Goal: Information Seeking & Learning: Learn about a topic

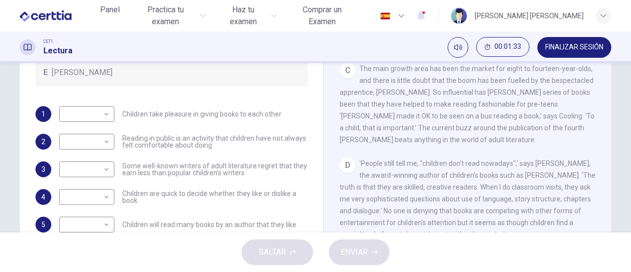
scroll to position [197, 0]
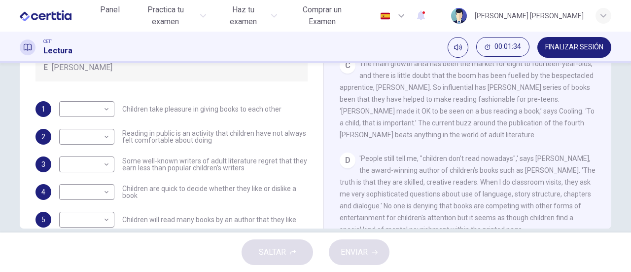
drag, startPoint x: 624, startPoint y: 205, endPoint x: 625, endPoint y: 215, distance: 9.9
click at [625, 215] on div "Preguntas 1 - 7 Look at the following list of people A-E and the list of statem…" at bounding box center [315, 147] width 631 height 169
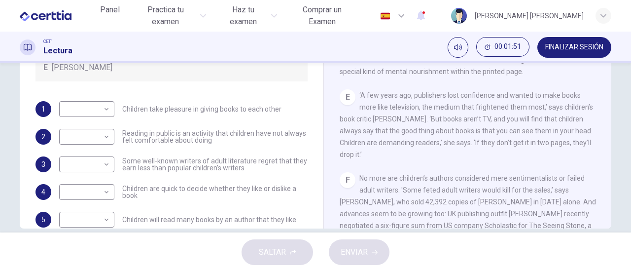
scroll to position [434, 0]
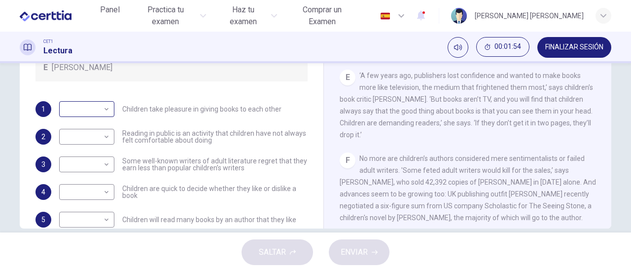
click at [106, 109] on body "Este sitio utiliza cookies, como se explica en nuestra Política de Privacidad .…" at bounding box center [315, 136] width 631 height 272
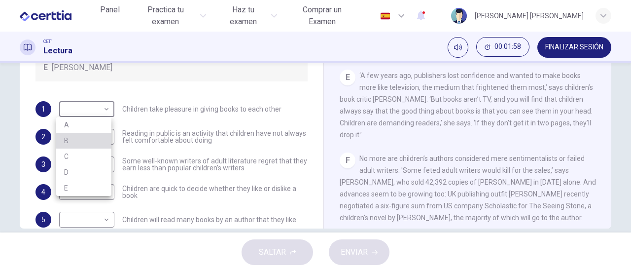
click at [81, 135] on li "B" at bounding box center [83, 141] width 55 height 16
type input "*"
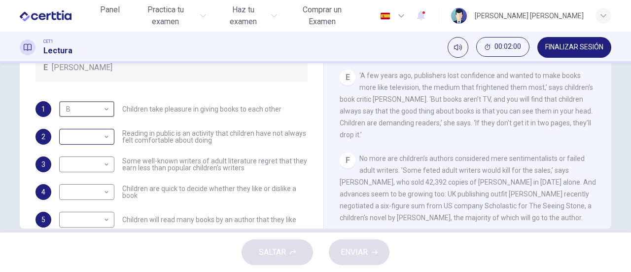
click at [106, 140] on body "Este sitio utiliza cookies, como se explica en nuestra Política de Privacidad .…" at bounding box center [315, 136] width 631 height 272
click at [75, 211] on li "E" at bounding box center [83, 216] width 55 height 16
type input "*"
click at [100, 168] on body "Este sitio utiliza cookies, como se explica en nuestra Política de Privacidad .…" at bounding box center [315, 136] width 631 height 272
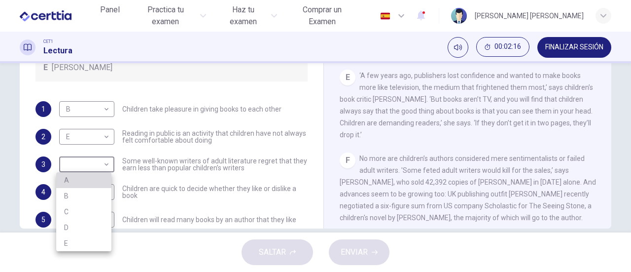
click at [77, 181] on li "A" at bounding box center [83, 180] width 55 height 16
type input "*"
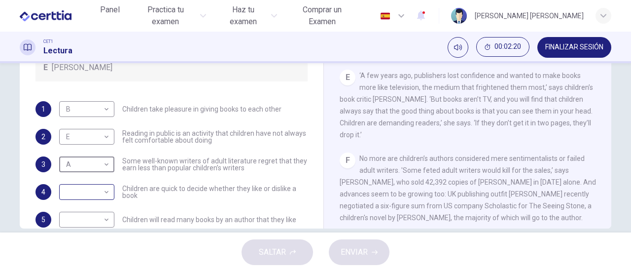
click at [105, 194] on body "Este sitio utiliza cookies, como se explica en nuestra Política de Privacidad .…" at bounding box center [315, 136] width 631 height 272
click at [77, 238] on li "D" at bounding box center [83, 240] width 55 height 16
type input "*"
click at [104, 223] on body "Este sitio utiliza cookies, como se explica en nuestra Política de Privacidad .…" at bounding box center [315, 136] width 631 height 272
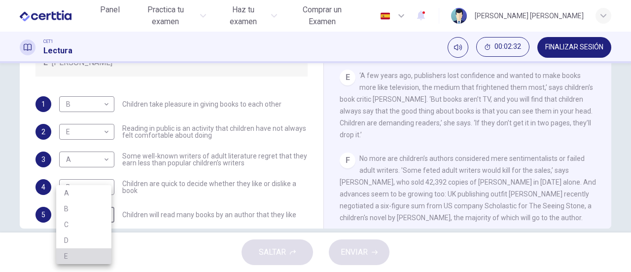
click at [110, 256] on li "E" at bounding box center [83, 256] width 55 height 16
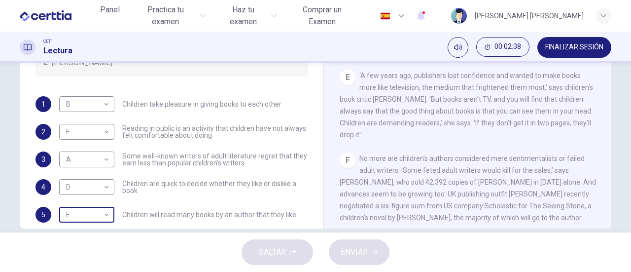
click at [107, 213] on body "Este sitio utiliza cookies, como se explica en nuestra Política de Privacidad .…" at bounding box center [315, 136] width 631 height 272
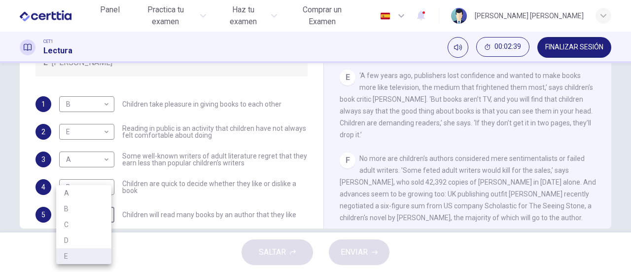
click at [88, 223] on li "C" at bounding box center [83, 224] width 55 height 16
type input "*"
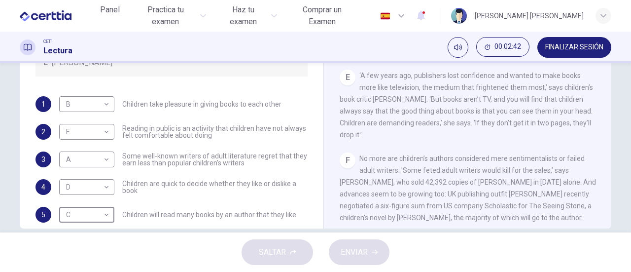
scroll to position [95, 0]
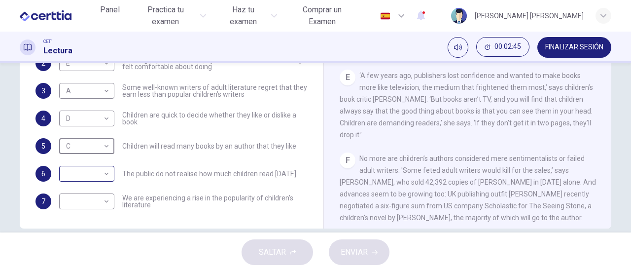
click at [101, 174] on body "Este sitio utiliza cookies, como se explica en nuestra Política de Privacidad .…" at bounding box center [315, 136] width 631 height 272
click at [75, 204] on li "B" at bounding box center [83, 205] width 55 height 16
type input "*"
click at [104, 205] on body "Este sitio utiliza cookies, como se explica en nuestra Política de Privacidad .…" at bounding box center [315, 136] width 631 height 272
click at [83, 251] on li "E" at bounding box center [83, 256] width 55 height 16
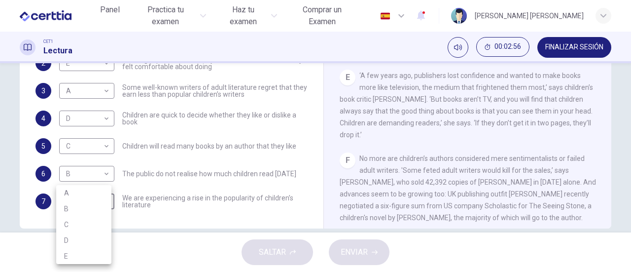
type input "*"
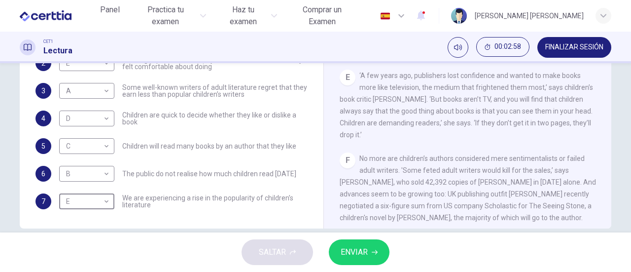
click at [350, 252] on span "ENVIAR" at bounding box center [354, 252] width 27 height 14
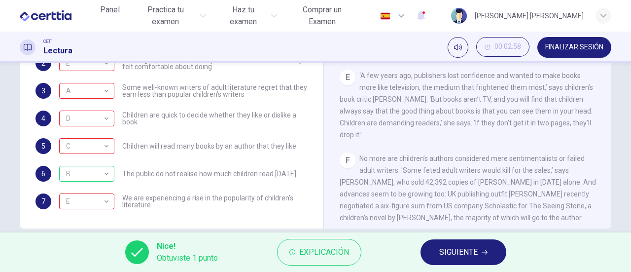
click at [466, 255] on span "SIGUIENTE" at bounding box center [458, 252] width 38 height 14
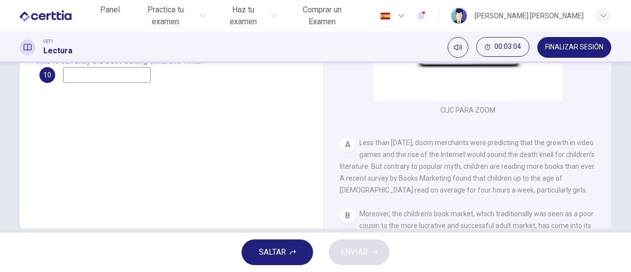
click at [301, 178] on div "Preguntas 8 - 10 Using NO MORE THAN THREE WORDS taken from the reading passage,…" at bounding box center [172, 61] width 288 height 333
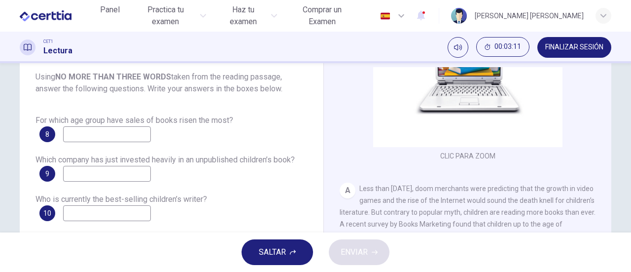
scroll to position [205, 0]
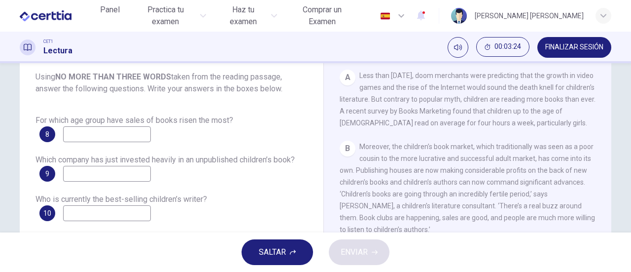
click at [148, 135] on input at bounding box center [107, 134] width 88 height 16
type input "**********"
click at [139, 174] on input at bounding box center [107, 174] width 88 height 16
click at [119, 171] on input at bounding box center [107, 174] width 88 height 16
type input "**********"
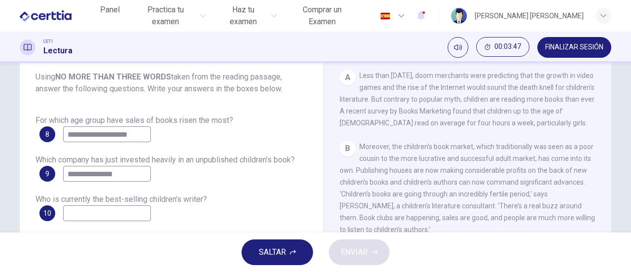
click at [111, 213] on input at bounding box center [107, 213] width 88 height 16
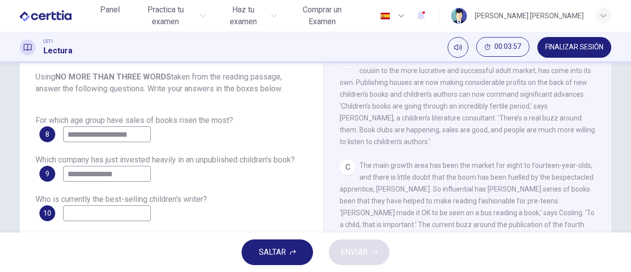
scroll to position [294, 0]
type input "*"
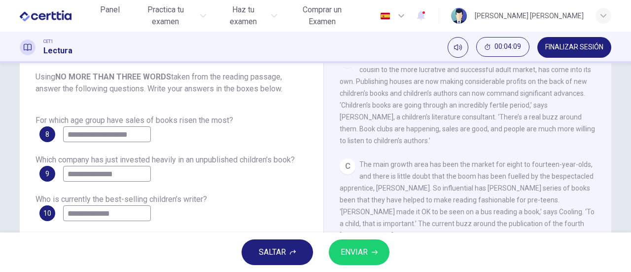
type input "**********"
click at [352, 258] on span "ENVIAR" at bounding box center [354, 252] width 27 height 14
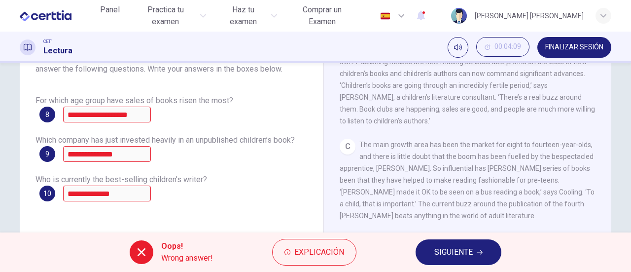
scroll to position [99, 0]
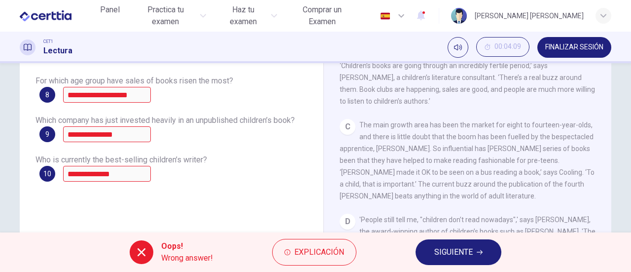
click at [467, 254] on span "SIGUIENTE" at bounding box center [453, 252] width 38 height 14
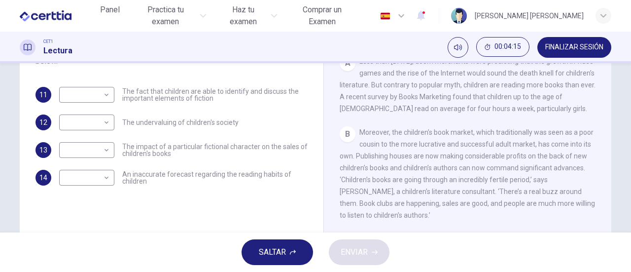
scroll to position [165, 0]
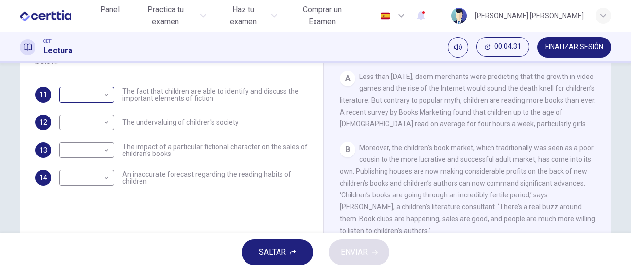
click at [109, 99] on div "​ ​" at bounding box center [86, 95] width 55 height 16
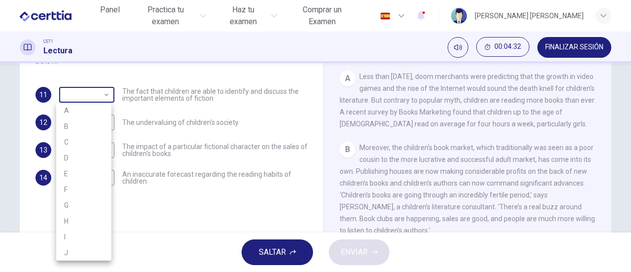
click at [106, 97] on body "Este sitio utiliza cookies, como se explica en nuestra Política de Privacidad .…" at bounding box center [315, 136] width 631 height 272
click at [106, 97] on div at bounding box center [315, 136] width 631 height 272
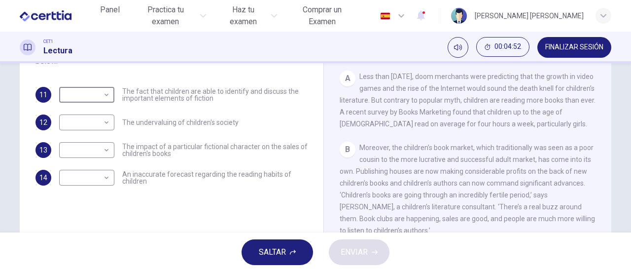
click at [497, 217] on div "B Moreover, the children’s book market, which traditionally was seen as a poor …" at bounding box center [468, 189] width 256 height 95
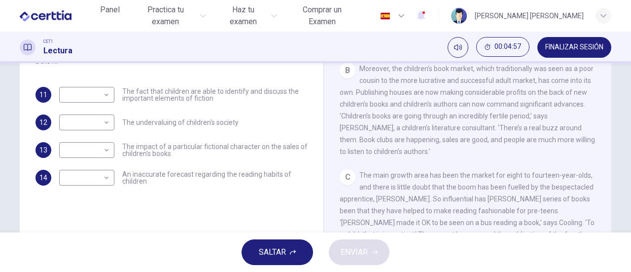
scroll to position [263, 0]
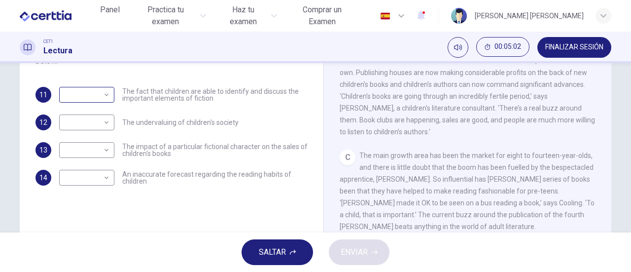
click at [108, 96] on div "​ ​" at bounding box center [86, 95] width 55 height 16
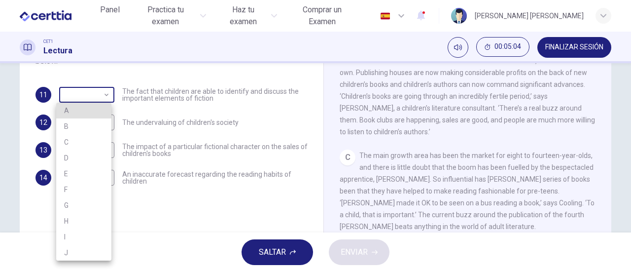
click at [106, 96] on body "Este sitio utiliza cookies, como se explica en nuestra Política de Privacidad .…" at bounding box center [315, 136] width 631 height 272
click at [85, 144] on li "C" at bounding box center [83, 142] width 55 height 16
type input "*"
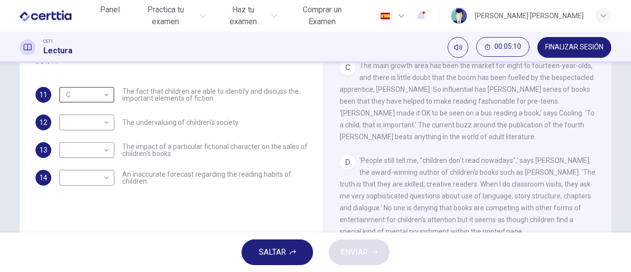
scroll to position [357, 0]
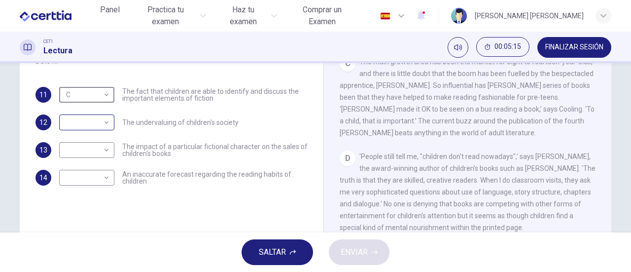
click at [106, 123] on body "Este sitio utiliza cookies, como se explica en nuestra Política de Privacidad .…" at bounding box center [315, 136] width 631 height 272
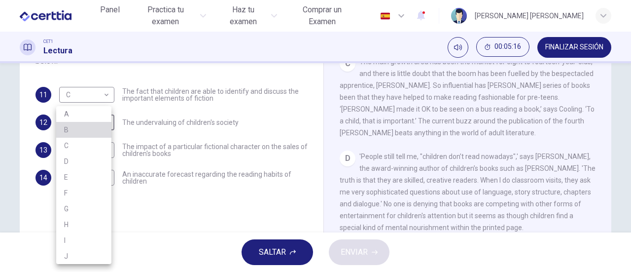
click at [92, 132] on li "B" at bounding box center [83, 130] width 55 height 16
type input "*"
click at [102, 150] on body "Este sitio utiliza cookies, como se explica en nuestra Política de Privacidad .…" at bounding box center [315, 136] width 631 height 272
click at [78, 133] on li "B" at bounding box center [83, 130] width 55 height 16
type input "*"
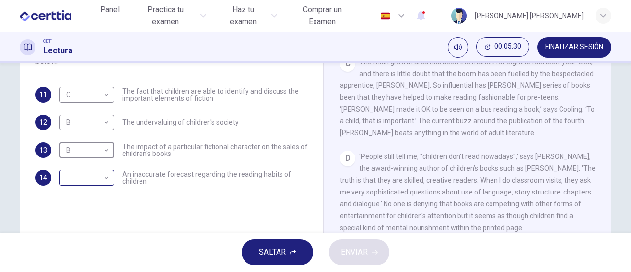
click at [89, 176] on body "Este sitio utiliza cookies, como se explica en nuestra Política de Privacidad .…" at bounding box center [315, 136] width 631 height 272
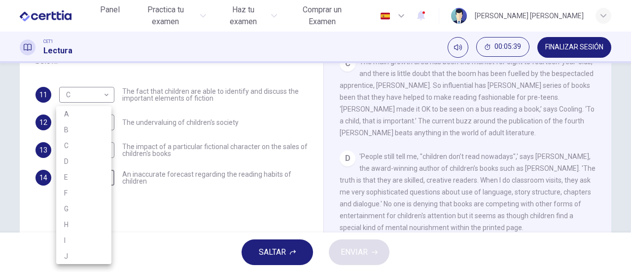
click at [81, 162] on li "D" at bounding box center [83, 161] width 55 height 16
type input "*"
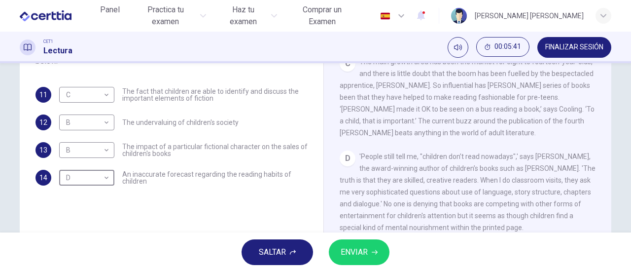
click at [361, 258] on span "ENVIAR" at bounding box center [354, 252] width 27 height 14
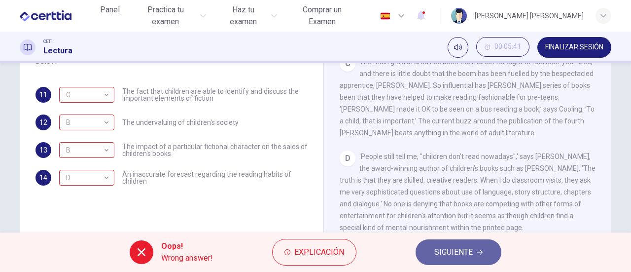
click at [441, 245] on button "SIGUIENTE" at bounding box center [459, 252] width 86 height 26
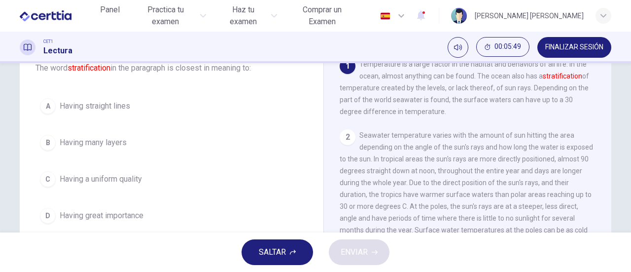
scroll to position [69, 0]
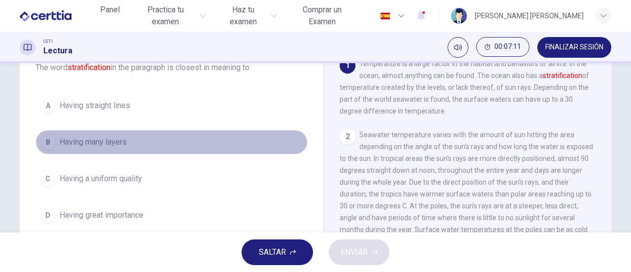
click at [75, 143] on span "Having many layers" at bounding box center [93, 142] width 67 height 12
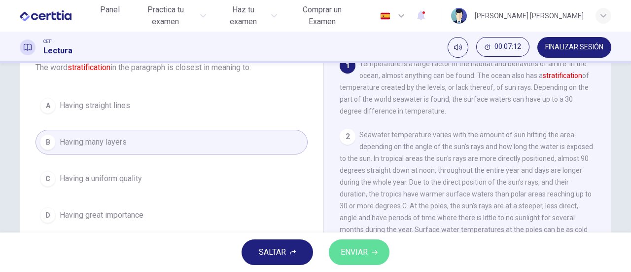
click at [369, 250] on button "ENVIAR" at bounding box center [359, 252] width 61 height 26
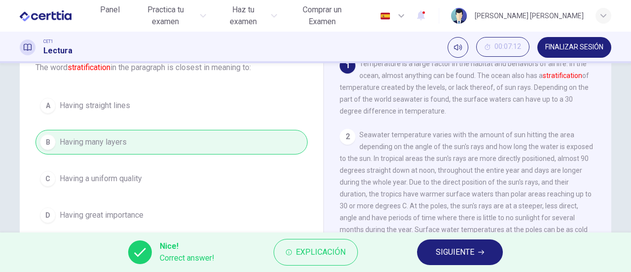
click at [467, 255] on span "SIGUIENTE" at bounding box center [455, 252] width 38 height 14
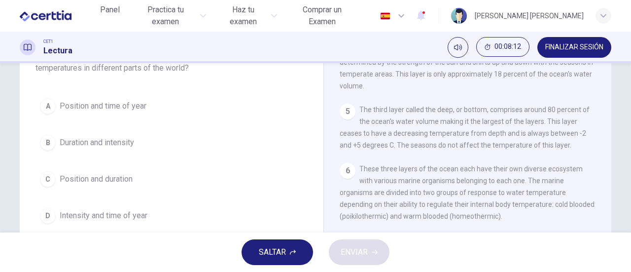
scroll to position [100, 0]
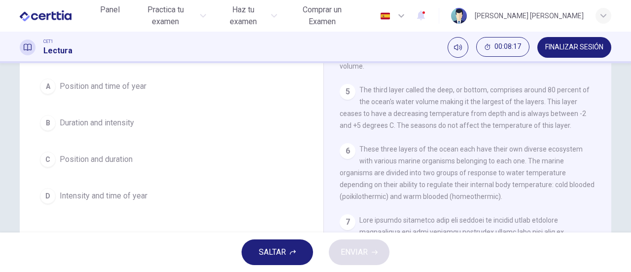
click at [119, 190] on span "Intensity and time of year" at bounding box center [104, 196] width 88 height 12
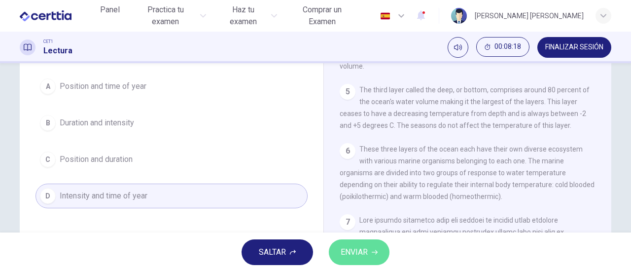
click at [362, 250] on span "ENVIAR" at bounding box center [354, 252] width 27 height 14
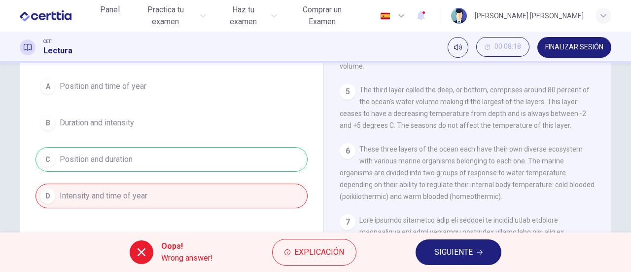
click at [452, 246] on span "SIGUIENTE" at bounding box center [453, 252] width 38 height 14
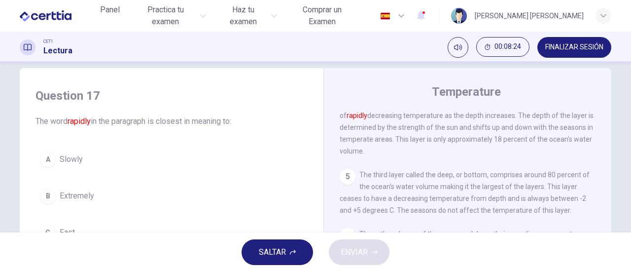
scroll to position [290, 0]
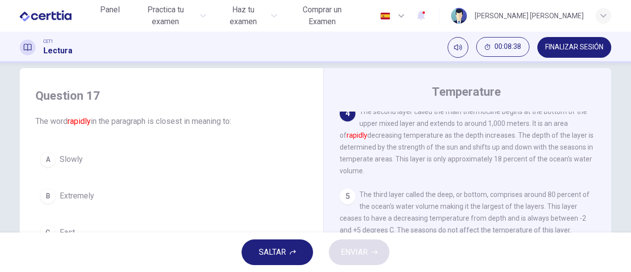
click at [318, 225] on div "Question 17 The word rapidly in the paragraph is closest in meaning to: A Slowl…" at bounding box center [316, 239] width 592 height 343
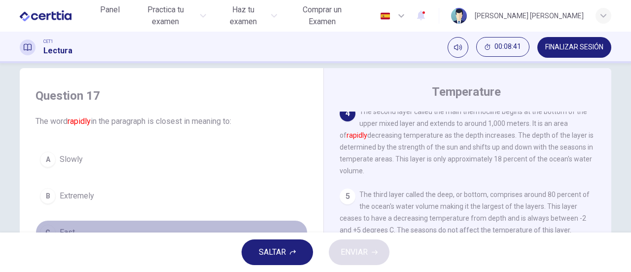
click at [60, 228] on span "Fast" at bounding box center [67, 232] width 15 height 12
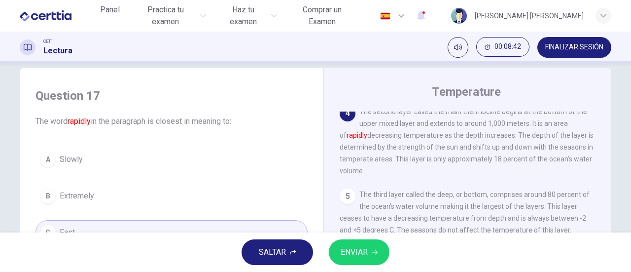
click at [372, 258] on button "ENVIAR" at bounding box center [359, 252] width 61 height 26
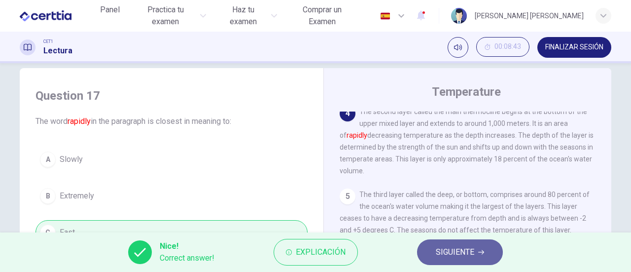
click at [462, 246] on span "SIGUIENTE" at bounding box center [455, 252] width 38 height 14
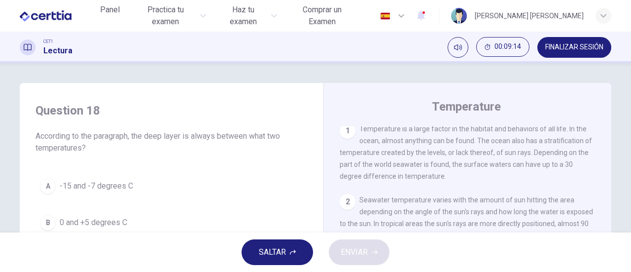
scroll to position [0, 0]
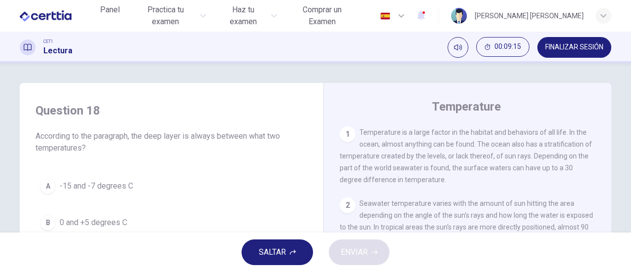
click at [608, 140] on div "Temperature 1 Temperature is a large factor in the habitat and behaviors of all…" at bounding box center [468, 262] width 288 height 359
drag, startPoint x: 608, startPoint y: 140, endPoint x: 606, endPoint y: 154, distance: 13.9
click at [606, 154] on div "Temperature 1 Temperature is a large factor in the habitat and behaviors of all…" at bounding box center [468, 262] width 288 height 359
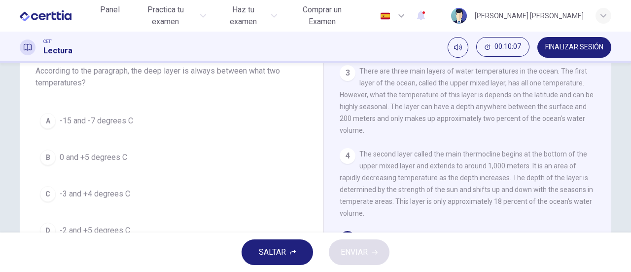
scroll to position [162, 0]
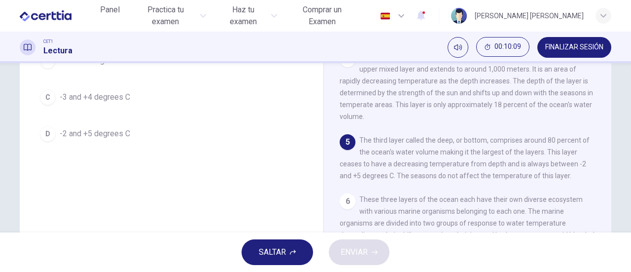
click at [46, 131] on div "D" at bounding box center [48, 134] width 16 height 16
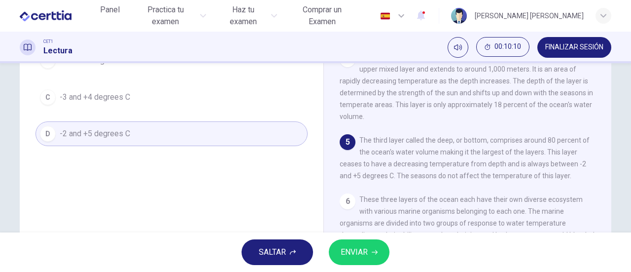
click at [353, 253] on span "ENVIAR" at bounding box center [354, 252] width 27 height 14
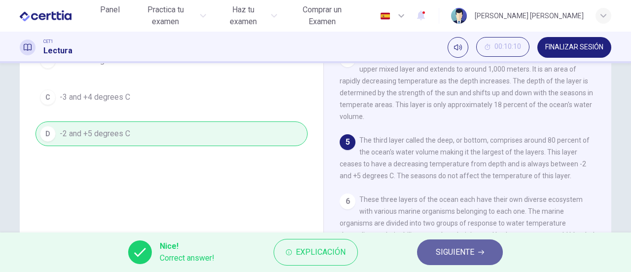
click at [454, 252] on span "SIGUIENTE" at bounding box center [455, 252] width 38 height 14
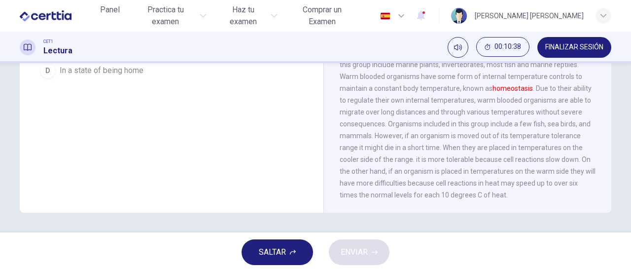
scroll to position [65, 0]
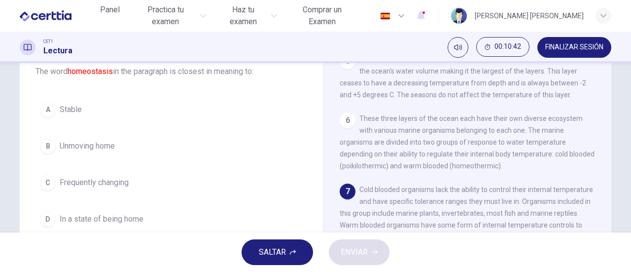
click at [46, 111] on div "A" at bounding box center [48, 110] width 16 height 16
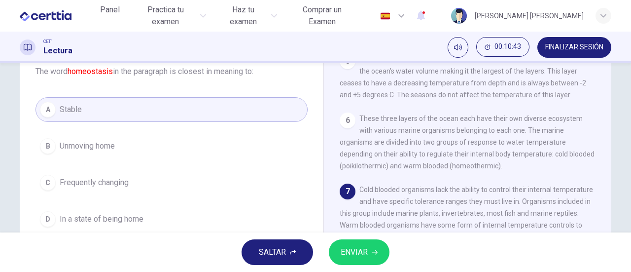
click at [371, 252] on button "ENVIAR" at bounding box center [359, 252] width 61 height 26
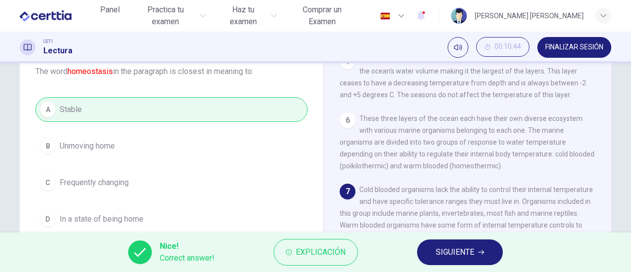
click at [448, 259] on button "SIGUIENTE" at bounding box center [460, 252] width 86 height 26
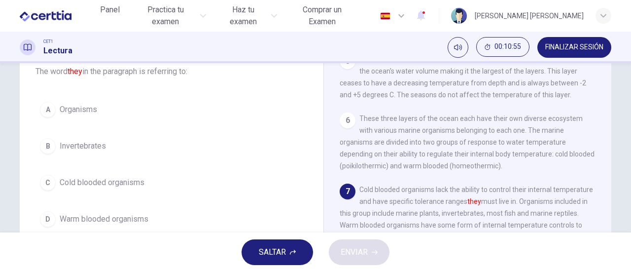
click at [51, 111] on div "A" at bounding box center [48, 110] width 16 height 16
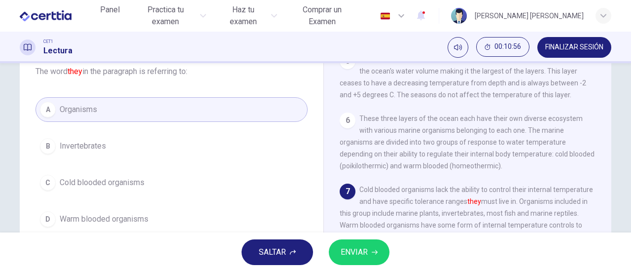
click at [371, 255] on button "ENVIAR" at bounding box center [359, 252] width 61 height 26
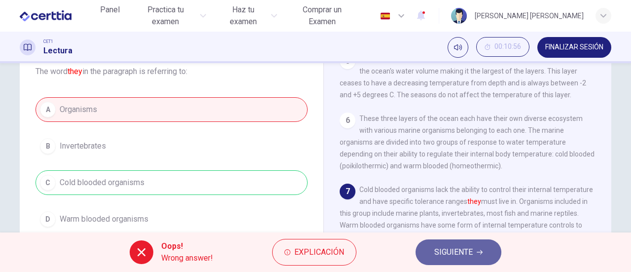
click at [443, 248] on span "SIGUIENTE" at bounding box center [453, 252] width 38 height 14
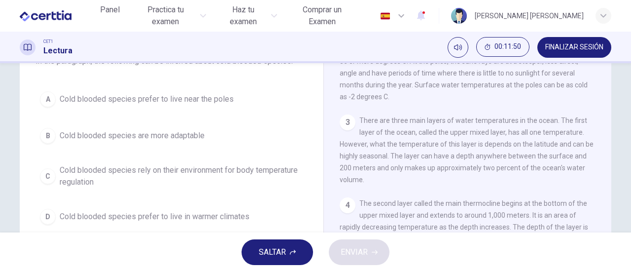
scroll to position [55, 0]
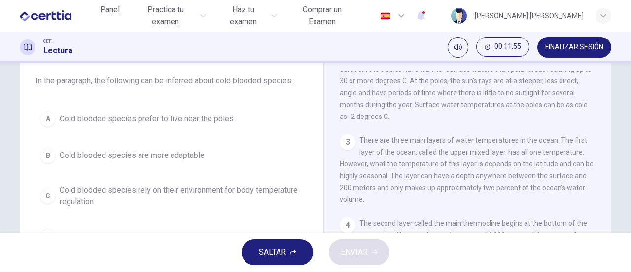
click at [628, 232] on div "SALTAR ENVIAR" at bounding box center [315, 251] width 631 height 39
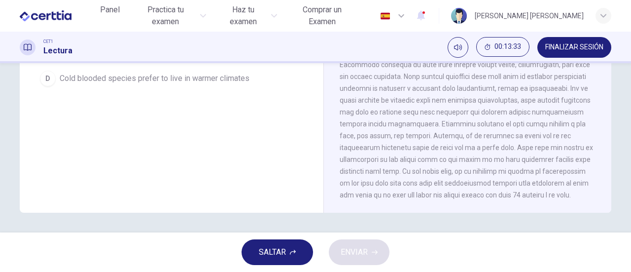
scroll to position [65, 0]
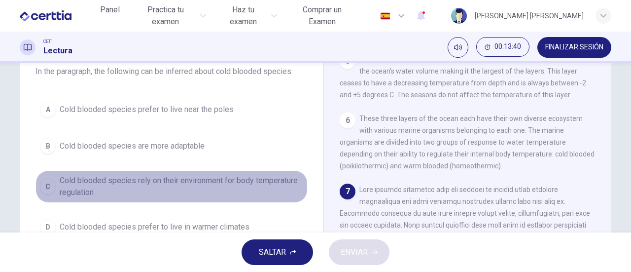
click at [50, 186] on div "C" at bounding box center [48, 187] width 16 height 16
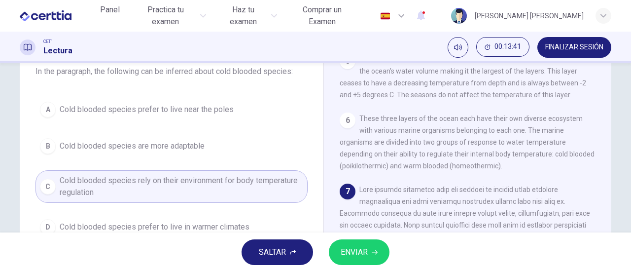
click at [366, 251] on span "ENVIAR" at bounding box center [354, 252] width 27 height 14
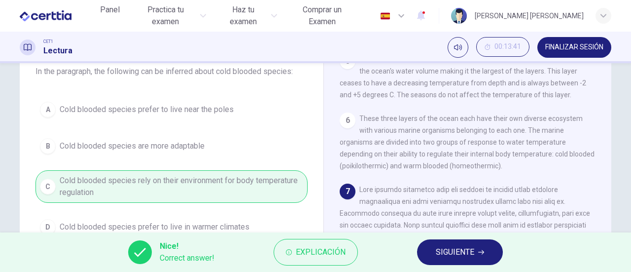
click at [438, 254] on span "SIGUIENTE" at bounding box center [455, 252] width 38 height 14
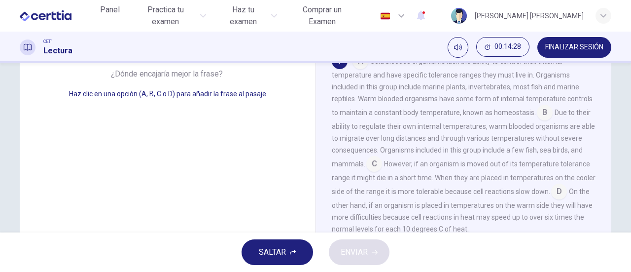
scroll to position [183, 0]
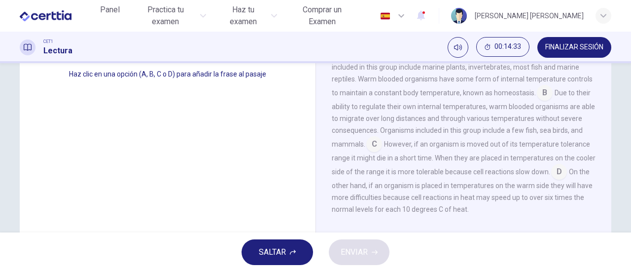
click at [376, 143] on input at bounding box center [374, 145] width 16 height 16
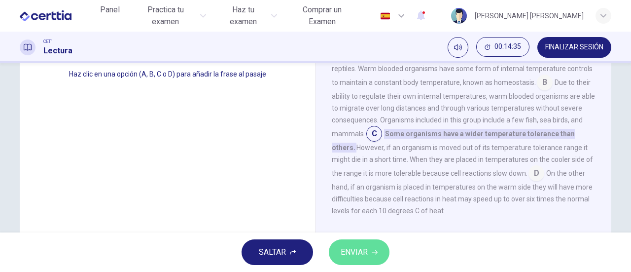
click at [369, 247] on button "ENVIAR" at bounding box center [359, 252] width 61 height 26
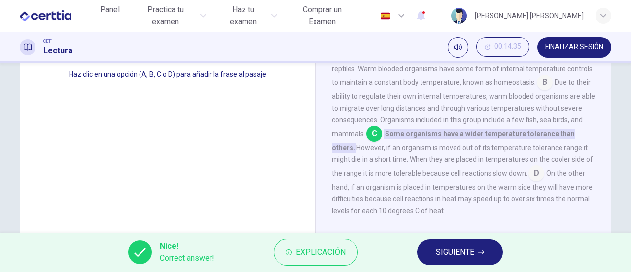
click at [463, 250] on span "SIGUIENTE" at bounding box center [455, 252] width 38 height 14
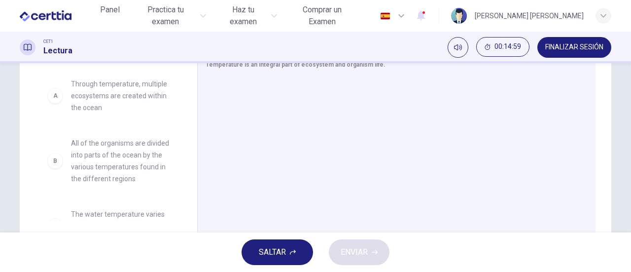
scroll to position [203, 0]
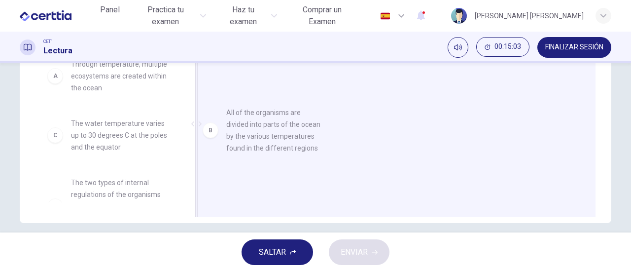
drag, startPoint x: 132, startPoint y: 149, endPoint x: 301, endPoint y: 137, distance: 169.6
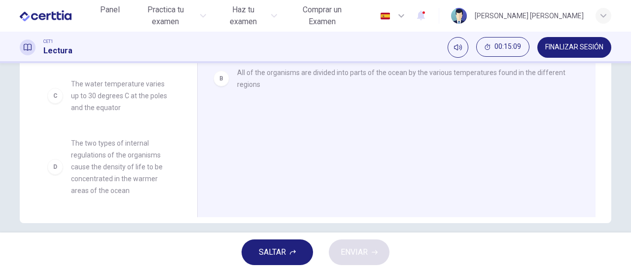
scroll to position [59, 0]
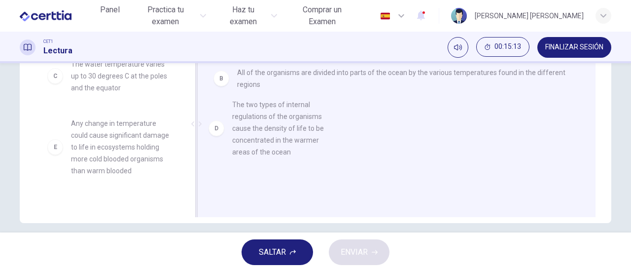
drag, startPoint x: 112, startPoint y: 139, endPoint x: 285, endPoint y: 119, distance: 174.2
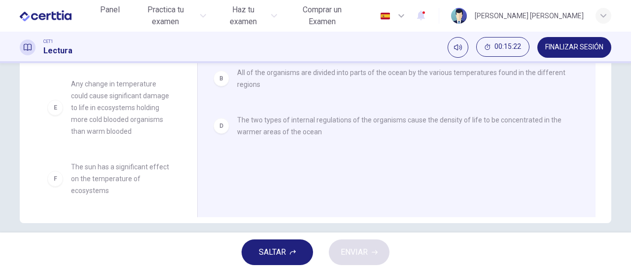
scroll to position [101, 0]
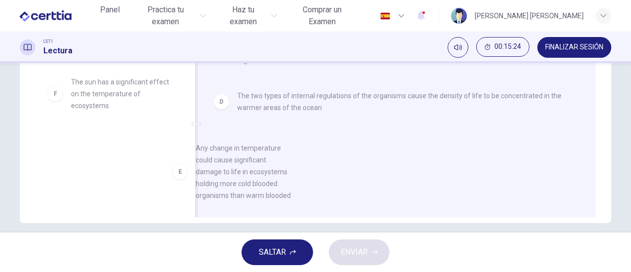
drag, startPoint x: 110, startPoint y: 105, endPoint x: 249, endPoint y: 174, distance: 154.8
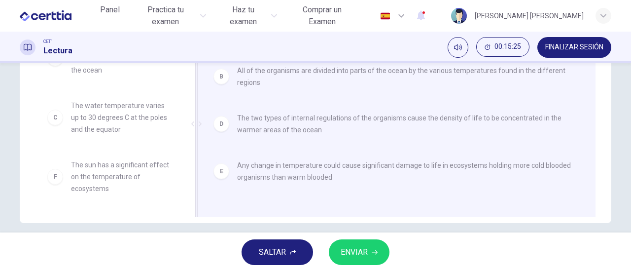
scroll to position [18, 0]
click at [358, 247] on span "ENVIAR" at bounding box center [354, 252] width 27 height 14
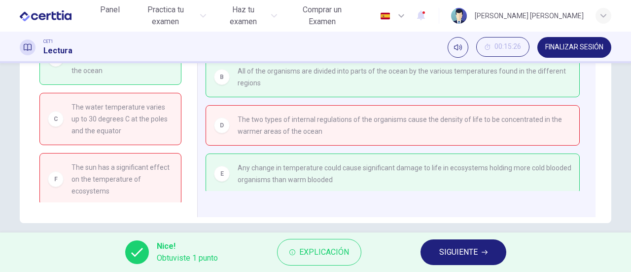
click at [462, 252] on span "SIGUIENTE" at bounding box center [458, 252] width 38 height 14
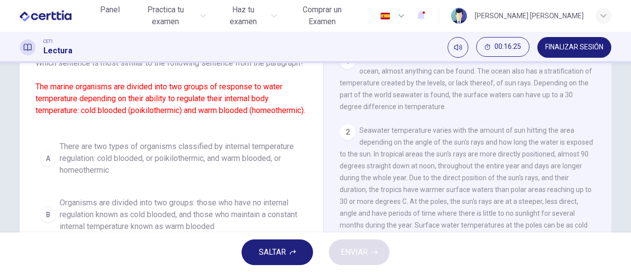
scroll to position [73, 0]
click at [99, 169] on span "There are two types of organisms classified by internal temperature regulation:…" at bounding box center [182, 158] width 244 height 36
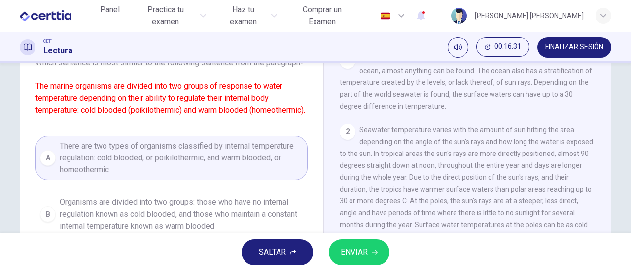
click at [360, 255] on span "ENVIAR" at bounding box center [354, 252] width 27 height 14
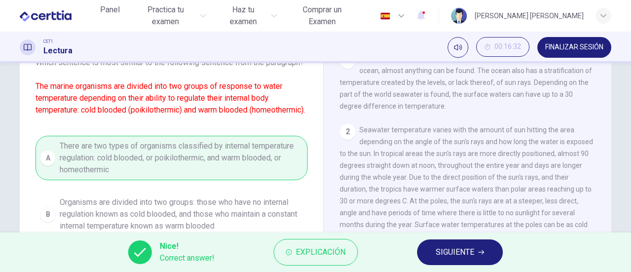
click at [446, 244] on button "SIGUIENTE" at bounding box center [460, 252] width 86 height 26
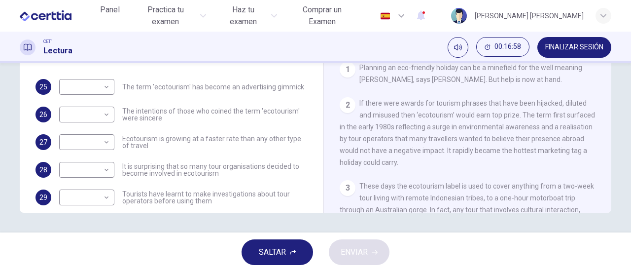
scroll to position [79, 0]
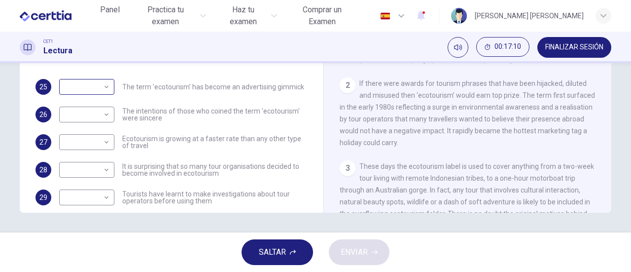
click at [104, 88] on body "Este sitio utiliza cookies, como se explica en nuestra Política de Privacidad .…" at bounding box center [315, 136] width 631 height 272
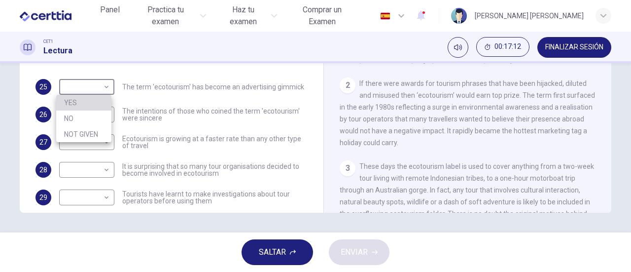
click at [83, 99] on li "YES" at bounding box center [83, 103] width 55 height 16
type input "***"
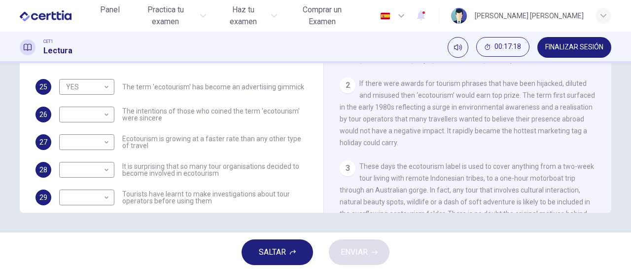
click at [474, 134] on span "If there were awards for tourism phrases that have been hijacked, diluted and m…" at bounding box center [467, 112] width 255 height 67
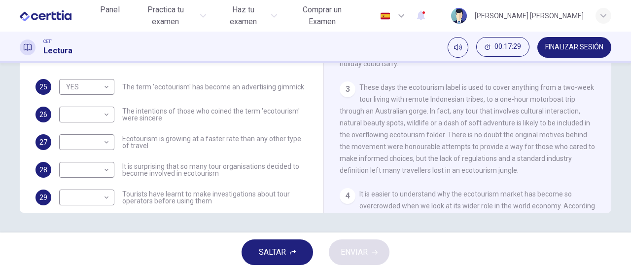
scroll to position [178, 0]
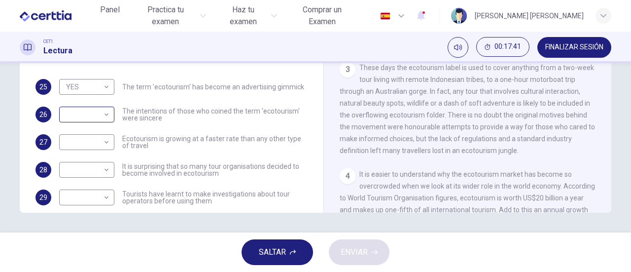
click at [107, 116] on body "Este sitio utiliza cookies, como se explica en nuestra Política de Privacidad .…" at bounding box center [315, 136] width 631 height 272
click at [88, 146] on li "NO" at bounding box center [83, 146] width 55 height 16
type input "**"
click at [432, 132] on span "These days the ecotourism label is used to cover anything from a two-week tour …" at bounding box center [467, 109] width 255 height 91
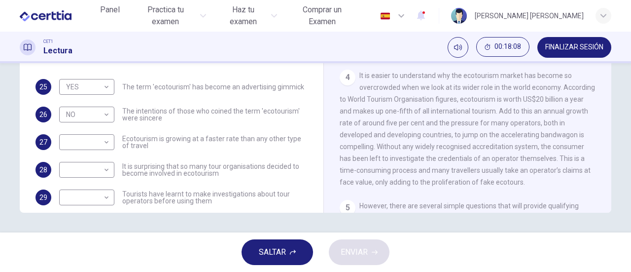
scroll to position [296, 0]
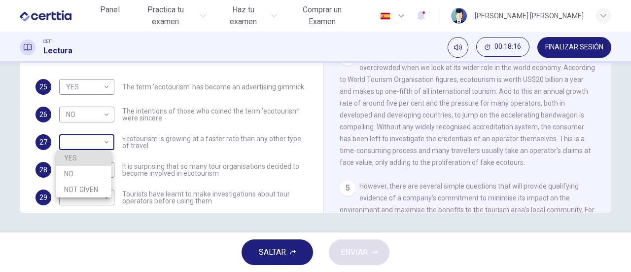
click at [104, 143] on body "Este sitio utiliza cookies, como se explica en nuestra Política de Privacidad .…" at bounding box center [315, 136] width 631 height 272
click at [87, 157] on li "YES" at bounding box center [83, 158] width 55 height 16
type input "***"
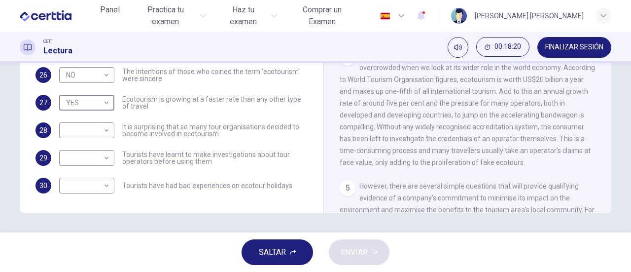
scroll to position [39, 0]
click at [493, 150] on span "It is easier to understand why the ecotourism market has become so overcrowded …" at bounding box center [467, 109] width 255 height 114
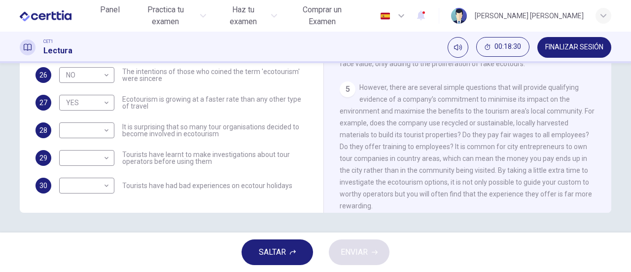
scroll to position [414, 0]
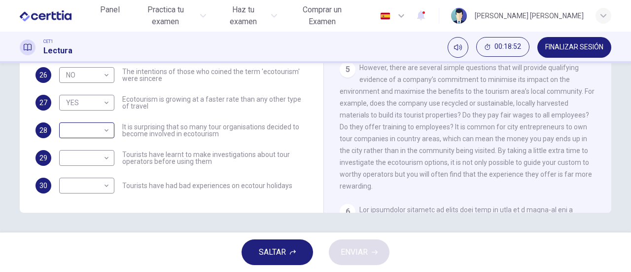
click at [108, 133] on div "​ ​" at bounding box center [86, 130] width 55 height 16
click at [105, 131] on body "Este sitio utiliza cookies, como se explica en nuestra Política de Privacidad .…" at bounding box center [315, 136] width 631 height 272
click at [78, 175] on li "NOT GIVEN" at bounding box center [83, 177] width 55 height 16
type input "*********"
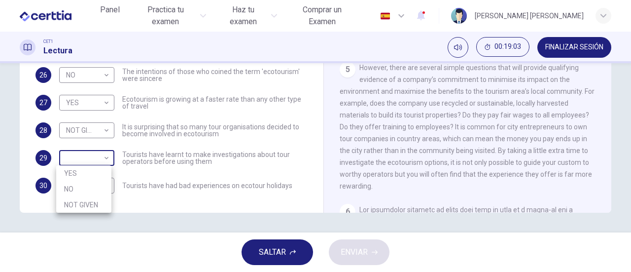
click at [105, 156] on body "Este sitio utiliza cookies, como se explica en nuestra Política de Privacidad .…" at bounding box center [315, 136] width 631 height 272
click at [92, 170] on li "YES" at bounding box center [83, 173] width 55 height 16
type input "***"
click at [437, 171] on span "However, there are several simple questions that will provide qualifying eviden…" at bounding box center [467, 127] width 255 height 126
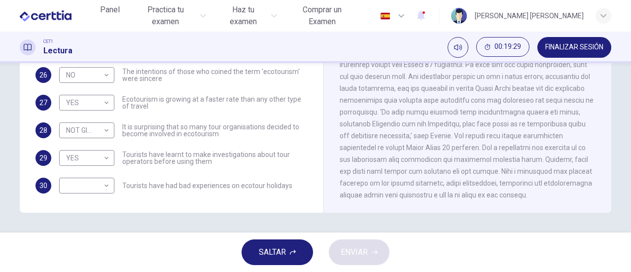
scroll to position [738, 0]
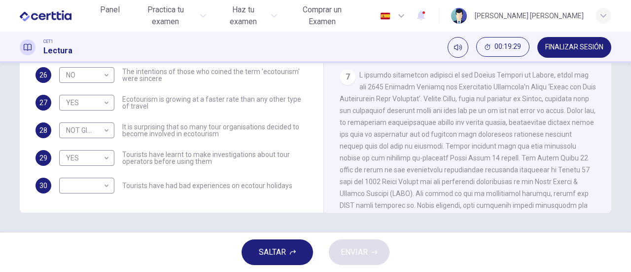
click at [606, 119] on div "CLIC PARA ZOOM Clic para zoom 1 Planning an eco-friendly holiday can be a minef…" at bounding box center [474, 62] width 269 height 299
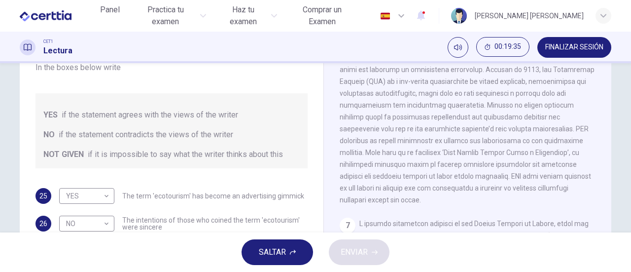
click at [479, 195] on span at bounding box center [467, 117] width 255 height 174
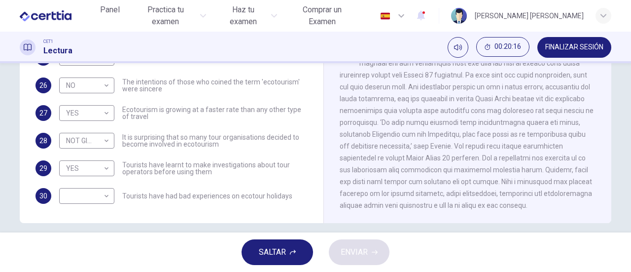
scroll to position [213, 0]
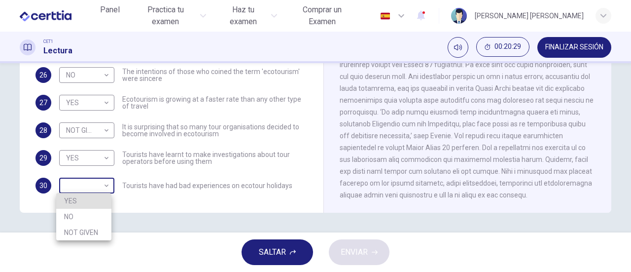
click at [107, 186] on body "Este sitio utiliza cookies, como se explica en nuestra Política de Privacidad .…" at bounding box center [315, 136] width 631 height 272
click at [89, 211] on li "NO" at bounding box center [83, 217] width 55 height 16
type input "**"
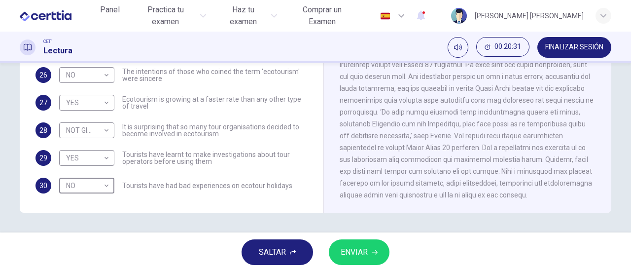
click at [377, 251] on icon "button" at bounding box center [375, 252] width 6 height 6
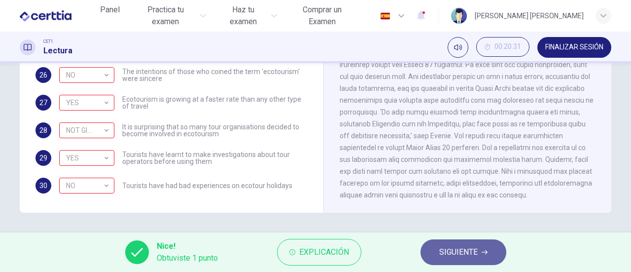
click at [444, 251] on span "SIGUIENTE" at bounding box center [458, 252] width 38 height 14
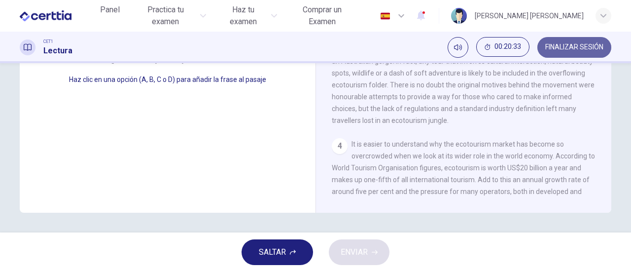
click at [554, 45] on span "FINALIZAR SESIÓN" at bounding box center [574, 47] width 58 height 8
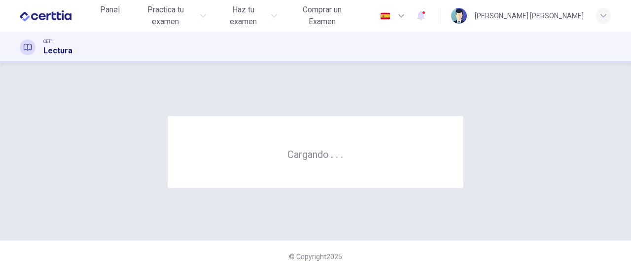
scroll to position [0, 0]
click at [299, 180] on div "Progreso en movimiento . . ." at bounding box center [316, 152] width 296 height 72
